Goal: Transaction & Acquisition: Purchase product/service

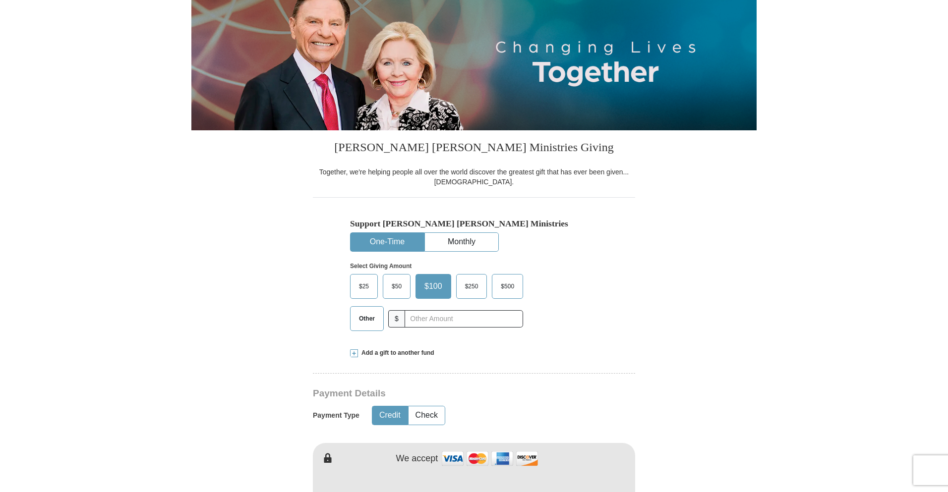
scroll to position [149, 0]
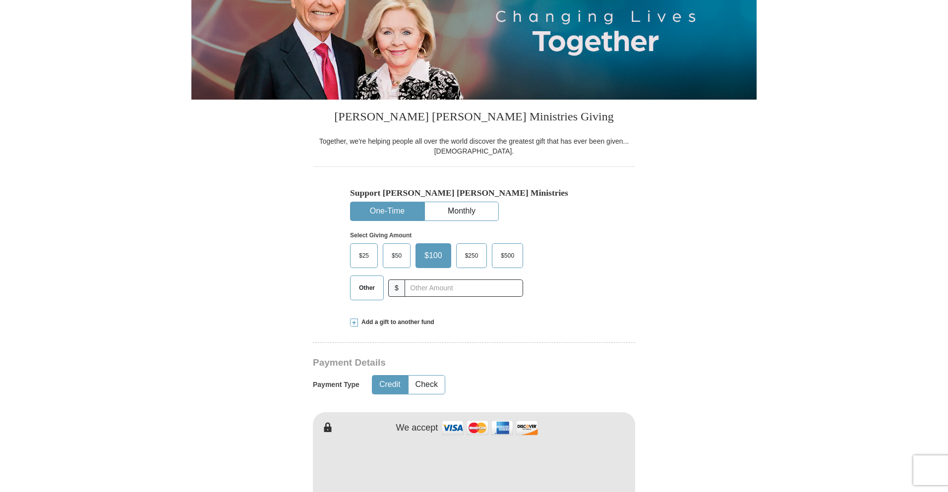
click at [374, 145] on div "Together, we're helping people all over the world discover the greatest gift th…" at bounding box center [474, 146] width 322 height 20
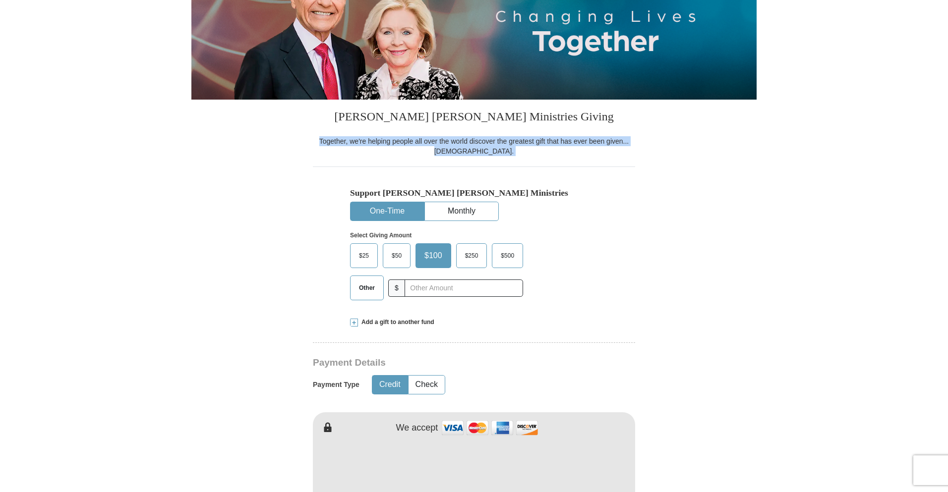
click at [374, 145] on div "Together, we're helping people all over the world discover the greatest gift th…" at bounding box center [474, 146] width 322 height 20
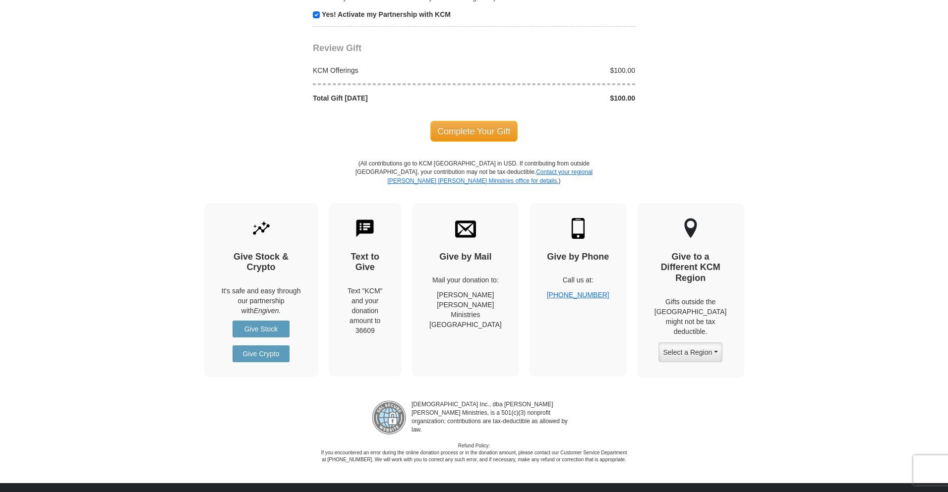
scroll to position [893, 0]
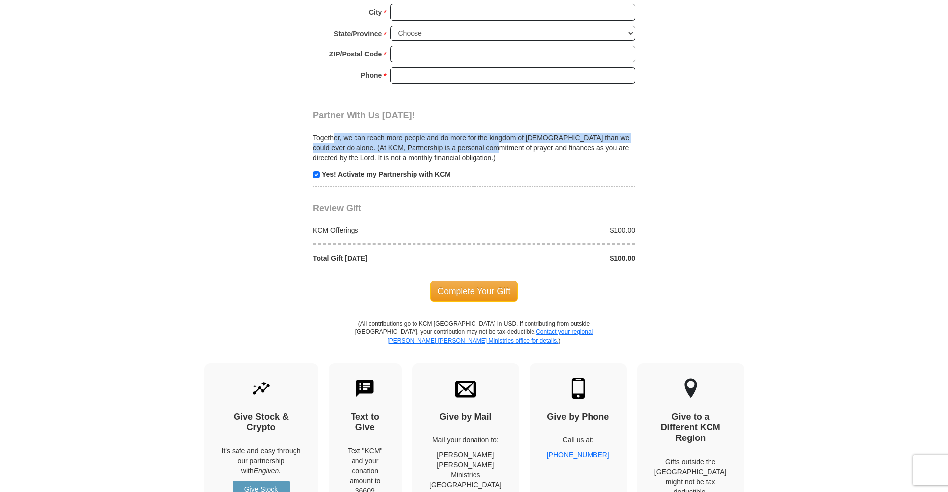
drag, startPoint x: 411, startPoint y: 148, endPoint x: 484, endPoint y: 151, distance: 74.0
click at [484, 151] on p "Together, we can reach more people and do more for the kingdom of [DEMOGRAPHIC_…" at bounding box center [474, 148] width 322 height 30
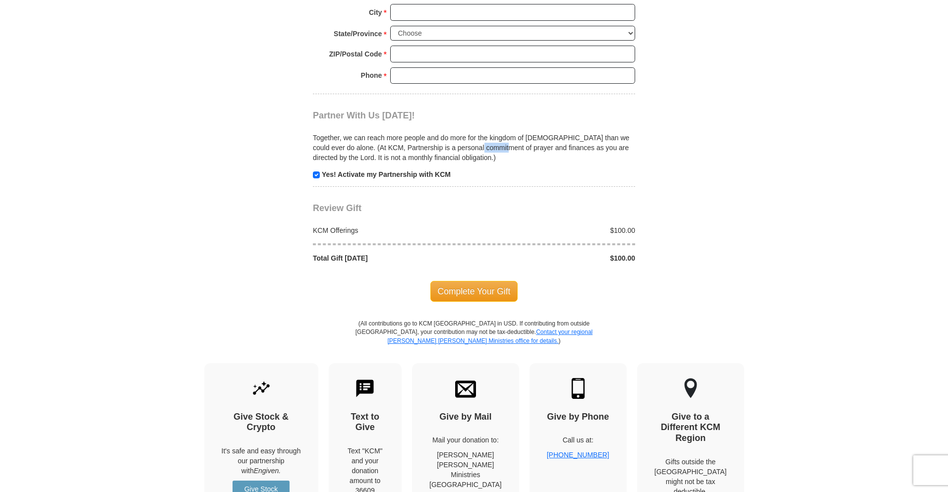
click at [484, 151] on p "Together, we can reach more people and do more for the kingdom of [DEMOGRAPHIC_…" at bounding box center [474, 148] width 322 height 30
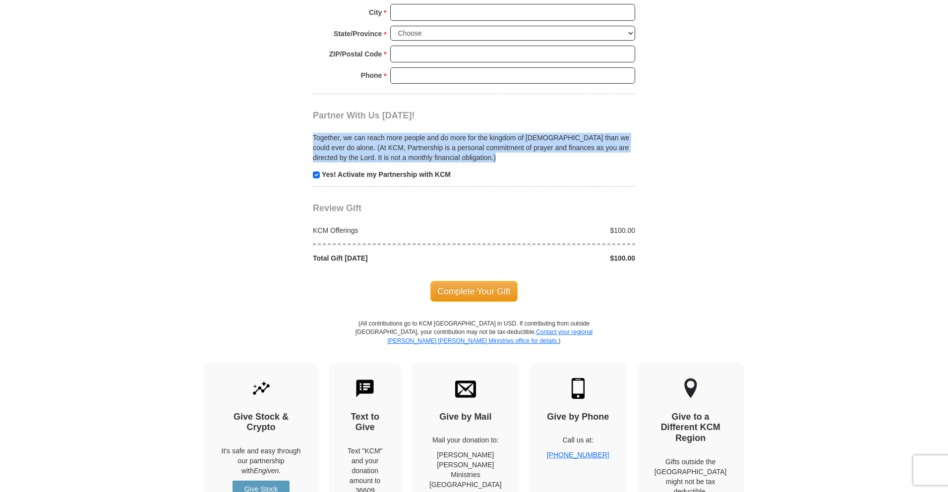
click at [484, 151] on p "Together, we can reach more people and do more for the kingdom of [DEMOGRAPHIC_…" at bounding box center [474, 148] width 322 height 30
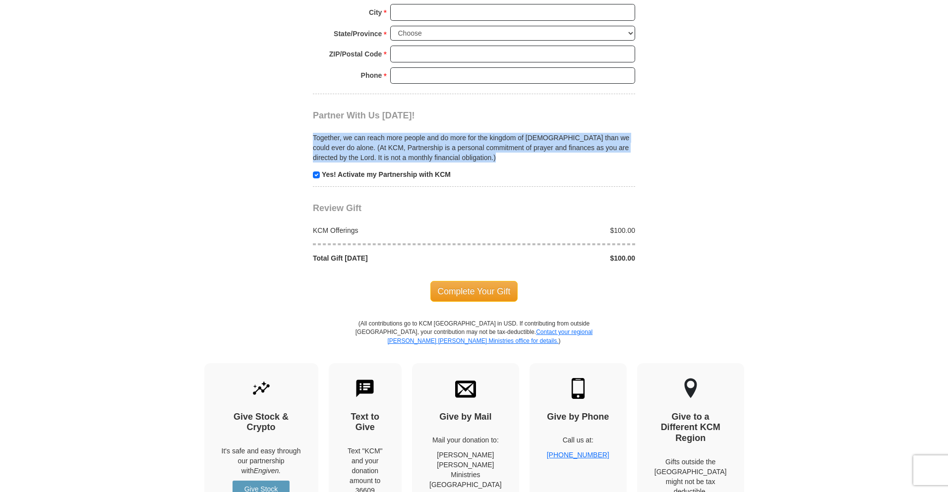
click at [459, 150] on p "Together, we can reach more people and do more for the kingdom of [DEMOGRAPHIC_…" at bounding box center [474, 148] width 322 height 30
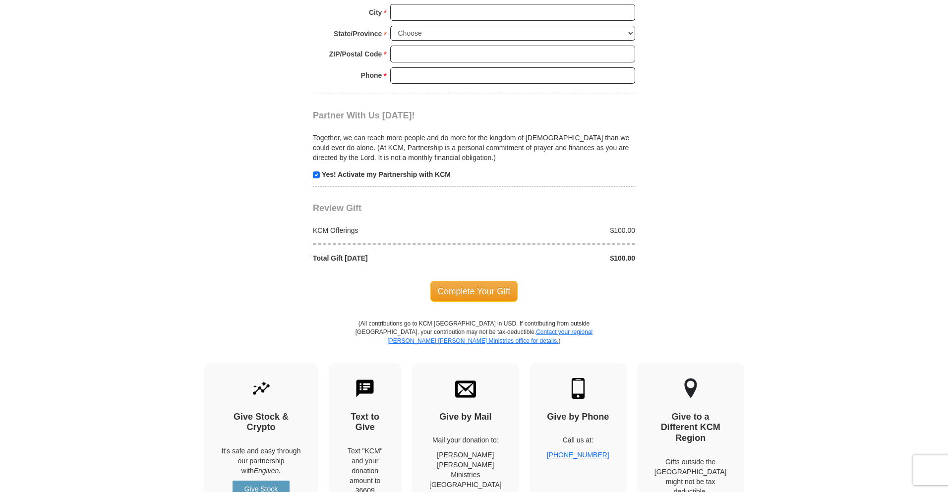
click at [417, 153] on p "Together, we can reach more people and do more for the kingdom of [DEMOGRAPHIC_…" at bounding box center [474, 148] width 322 height 30
click at [408, 158] on p "Together, we can reach more people and do more for the kingdom of [DEMOGRAPHIC_…" at bounding box center [474, 148] width 322 height 30
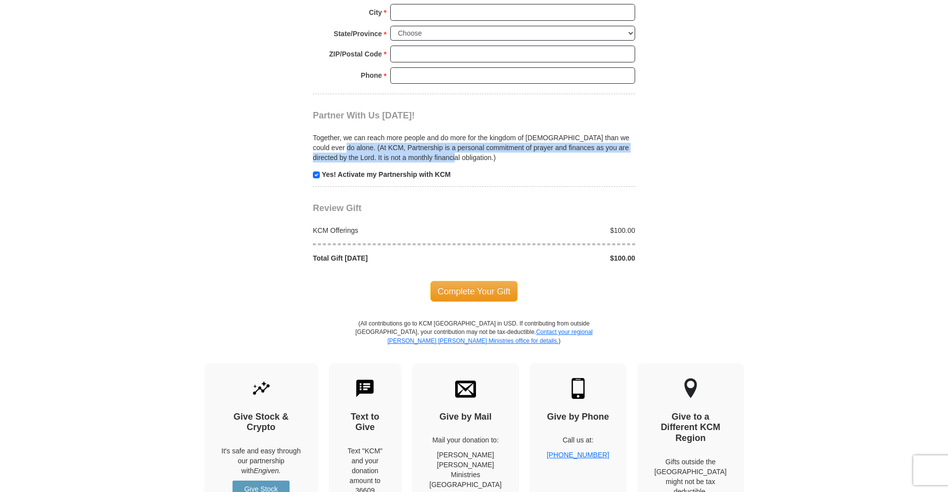
drag, startPoint x: 330, startPoint y: 148, endPoint x: 503, endPoint y: 156, distance: 173.7
click at [503, 156] on p "Together, we can reach more people and do more for the kingdom of [DEMOGRAPHIC_…" at bounding box center [474, 148] width 322 height 30
click at [411, 156] on p "Together, we can reach more people and do more for the kingdom of [DEMOGRAPHIC_…" at bounding box center [474, 148] width 322 height 30
drag, startPoint x: 352, startPoint y: 149, endPoint x: 392, endPoint y: 160, distance: 42.1
click at [392, 160] on p "Together, we can reach more people and do more for the kingdom of [DEMOGRAPHIC_…" at bounding box center [474, 148] width 322 height 30
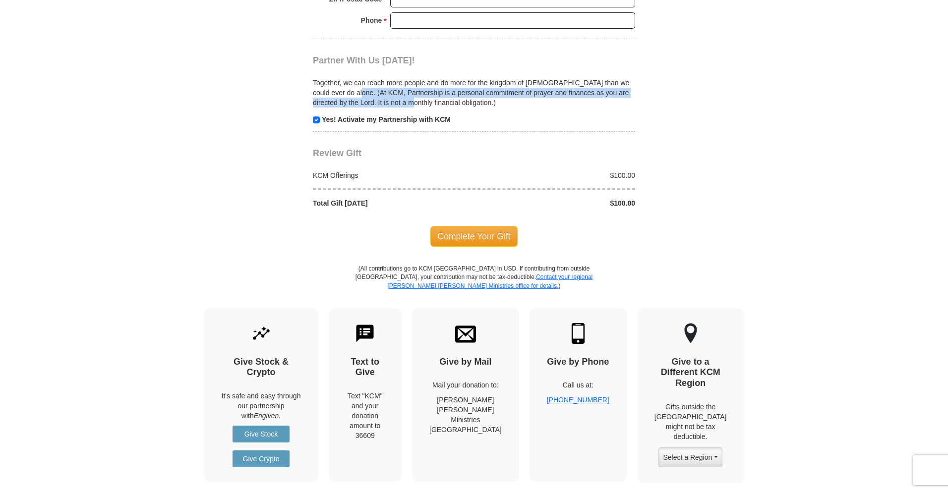
scroll to position [793, 0]
